Goal: Task Accomplishment & Management: Manage account settings

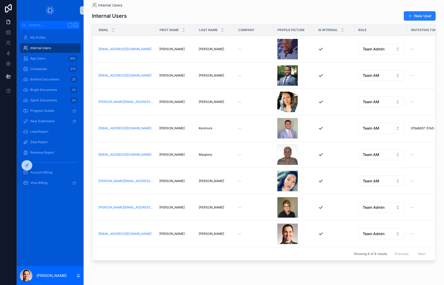
click at [40, 216] on div "My Profile Internal Users App Users 850 Companies 375 Brilliant Documents 25 Br…" at bounding box center [50, 147] width 67 height 237
click at [36, 164] on div at bounding box center [38, 165] width 8 height 8
click at [38, 164] on icon at bounding box center [37, 164] width 1 height 1
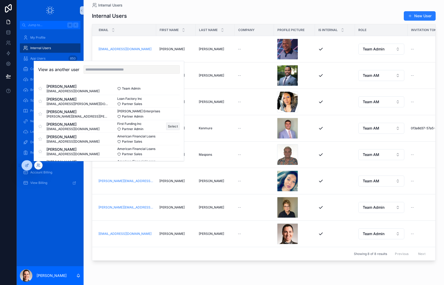
click at [171, 125] on button "Select" at bounding box center [173, 127] width 14 height 8
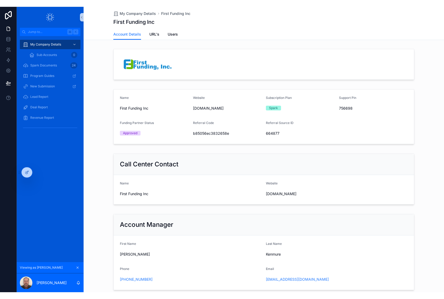
scroll to position [34, 0]
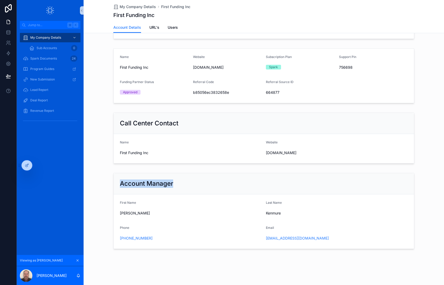
drag, startPoint x: 122, startPoint y: 184, endPoint x: 181, endPoint y: 184, distance: 59.3
click at [181, 184] on div "Account Manager" at bounding box center [264, 183] width 300 height 21
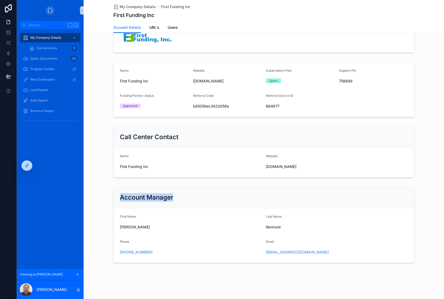
scroll to position [20, 0]
